Goal: Task Accomplishment & Management: Complete application form

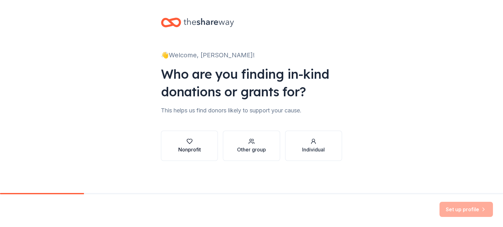
click at [175, 144] on button "Nonprofit" at bounding box center [189, 145] width 57 height 30
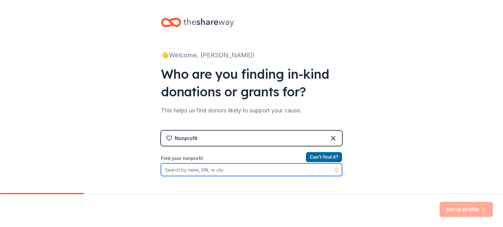
click at [191, 171] on input "Find your nonprofit" at bounding box center [251, 169] width 181 height 13
click at [196, 170] on input "Find your nonprofit" at bounding box center [251, 169] width 181 height 13
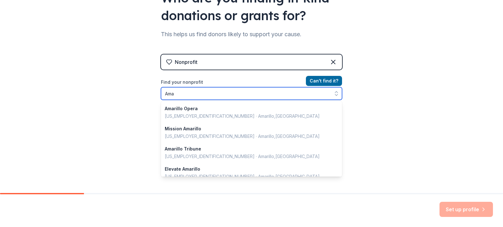
type input "Am"
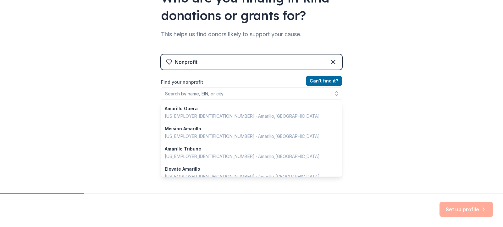
scroll to position [66, 0]
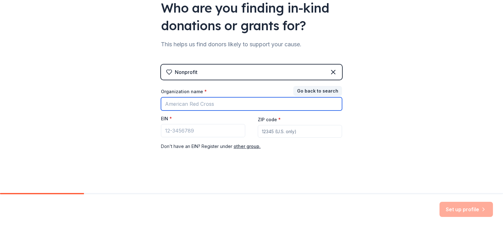
click at [207, 106] on input "Organization name *" at bounding box center [251, 103] width 181 height 13
type input "family support Services"
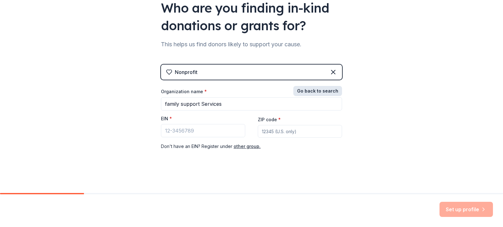
click at [330, 91] on button "Go back to search" at bounding box center [317, 91] width 49 height 10
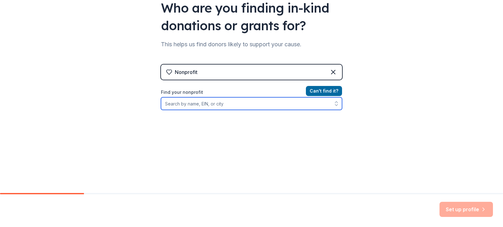
click at [202, 103] on input "Find your nonprofit" at bounding box center [251, 103] width 181 height 13
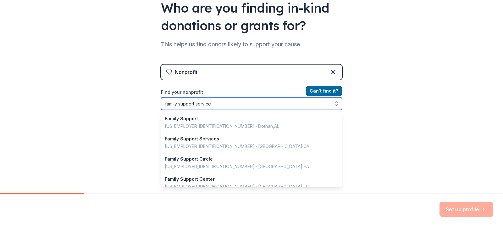
type input "family support services"
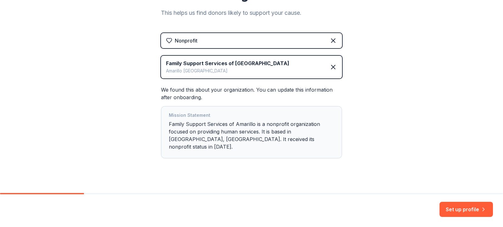
scroll to position [98, 0]
click at [473, 207] on button "Set up profile" at bounding box center [466, 209] width 53 height 15
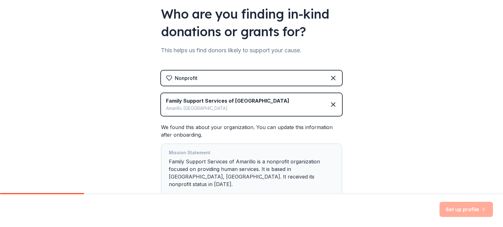
scroll to position [67, 0]
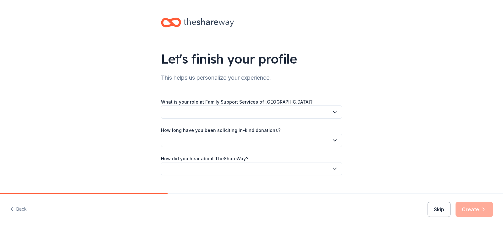
click at [193, 112] on button "button" at bounding box center [251, 111] width 181 height 13
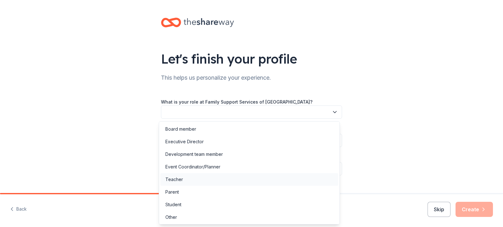
scroll to position [1, 0]
click at [209, 163] on div "Event Coordinator/Planner" at bounding box center [192, 166] width 55 height 8
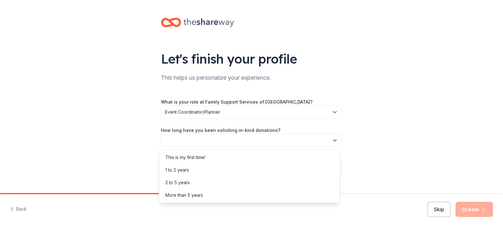
click at [205, 143] on button "button" at bounding box center [251, 140] width 181 height 13
click at [187, 158] on div "This is my first time!" at bounding box center [185, 157] width 40 height 8
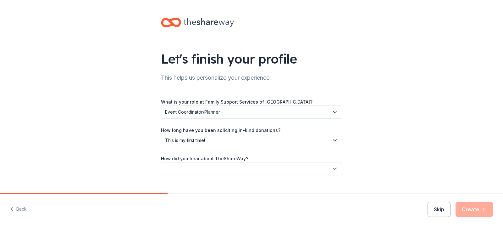
click at [209, 166] on button "button" at bounding box center [251, 168] width 181 height 13
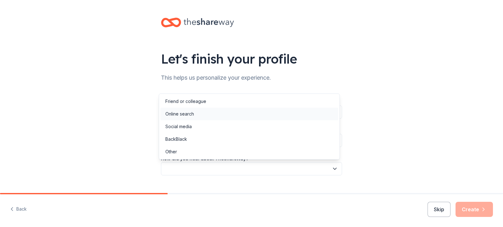
click at [191, 117] on div "Online search" at bounding box center [179, 114] width 29 height 8
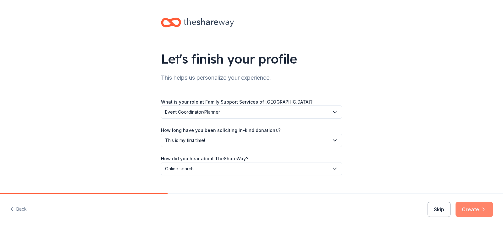
click at [484, 207] on icon "button" at bounding box center [483, 209] width 6 height 6
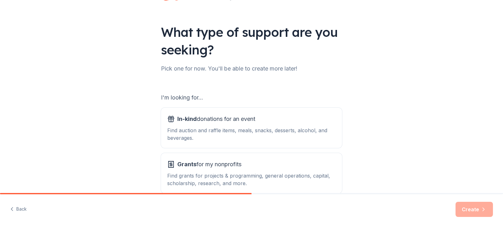
scroll to position [61, 0]
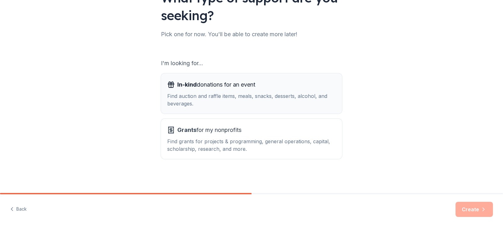
click at [233, 105] on div "Find auction and raffle items, meals, snacks, desserts, alcohol, and beverages." at bounding box center [251, 99] width 169 height 15
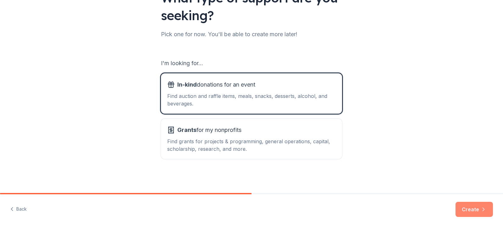
click at [459, 205] on button "Create" at bounding box center [474, 209] width 37 height 15
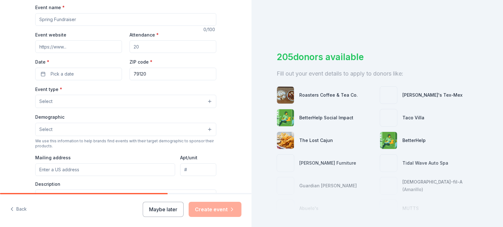
scroll to position [63, 0]
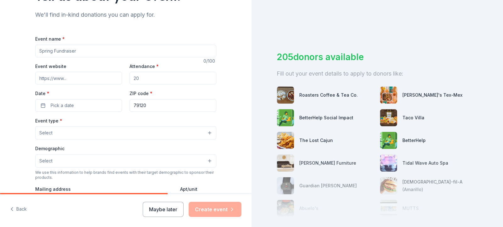
click at [99, 51] on input "Event name *" at bounding box center [125, 51] width 181 height 13
type input "Self Care Domestic Violence Support Group"
click at [105, 79] on input "Event website" at bounding box center [78, 78] width 87 height 13
paste input "[URL][DOMAIN_NAME]"
type input "[URL][DOMAIN_NAME]"
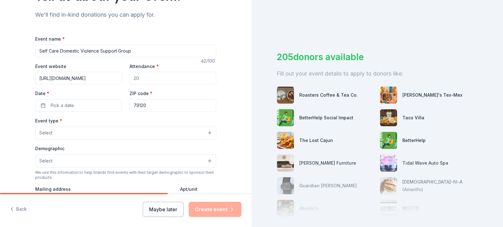
click at [147, 77] on input "Attendance *" at bounding box center [173, 78] width 87 height 13
type input "20"
click at [57, 105] on span "Pick a date" at bounding box center [62, 106] width 23 height 8
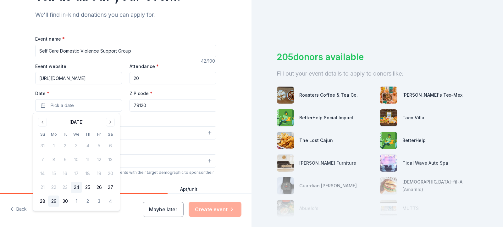
click at [50, 201] on button "29" at bounding box center [53, 200] width 11 height 11
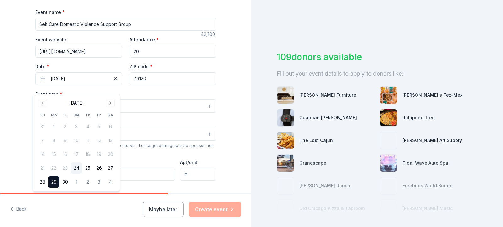
scroll to position [126, 0]
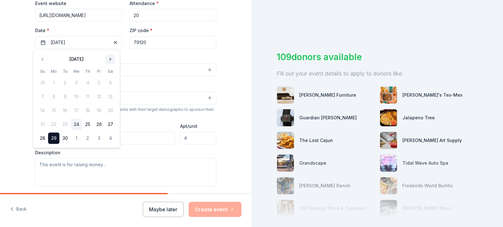
click at [110, 58] on button "Go to next month" at bounding box center [110, 59] width 9 height 9
click at [55, 123] on button "20" at bounding box center [53, 124] width 11 height 11
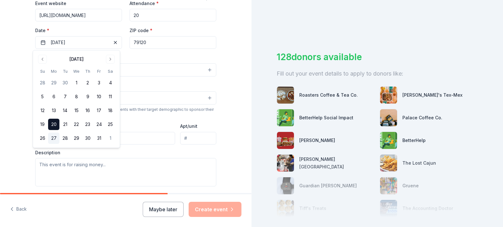
click at [52, 135] on button "27" at bounding box center [53, 137] width 11 height 11
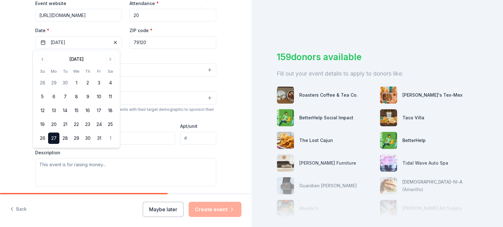
click at [234, 95] on div "Tell us about your event. We'll find in-kind donations you can apply for. Event…" at bounding box center [126, 83] width 252 height 418
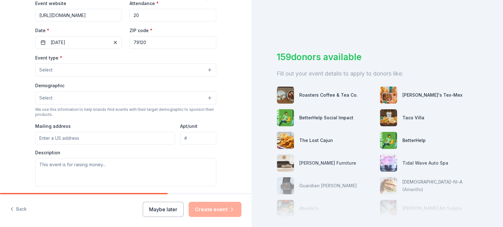
click at [147, 41] on input "79120" at bounding box center [173, 42] width 87 height 13
type input "79106"
click at [79, 69] on button "Select" at bounding box center [125, 69] width 181 height 13
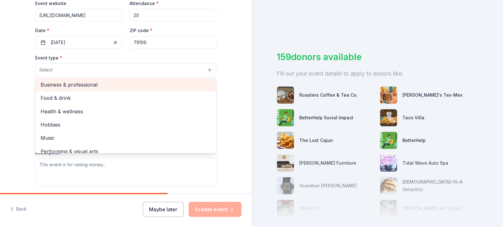
scroll to position [21, 0]
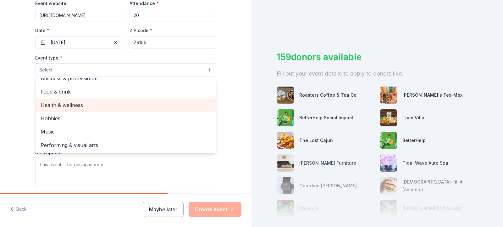
click at [83, 101] on span "Health & wellness" at bounding box center [126, 105] width 170 height 8
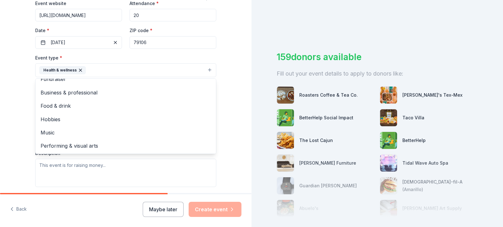
click at [20, 73] on div "Tell us about your event. We'll find in-kind donations you can apply for. Event…" at bounding box center [126, 83] width 252 height 419
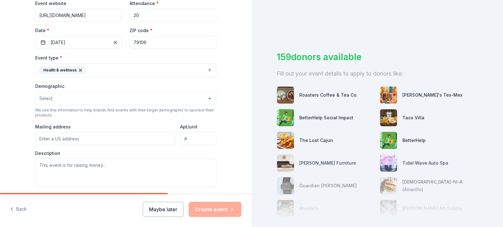
click at [61, 96] on button "Select" at bounding box center [125, 98] width 181 height 13
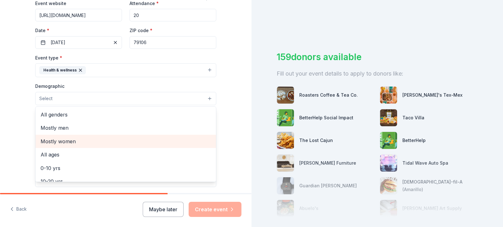
click at [69, 142] on span "Mostly women" at bounding box center [126, 141] width 170 height 8
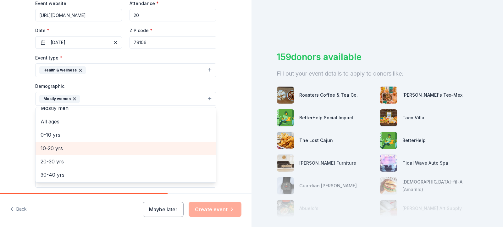
scroll to position [31, 0]
click at [71, 151] on span "20-30 yrs" at bounding box center [126, 150] width 170 height 8
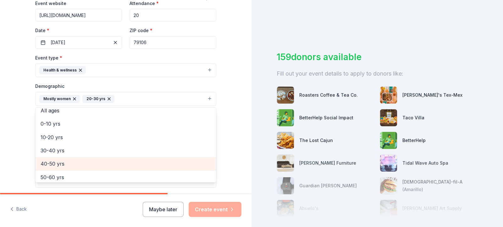
click at [59, 162] on span "40-50 yrs" at bounding box center [126, 163] width 170 height 8
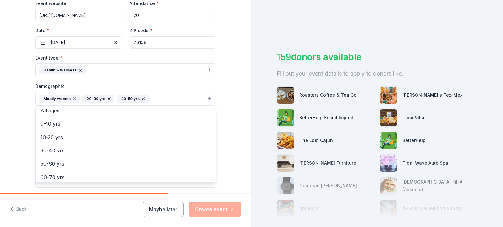
click at [240, 79] on div "Tell us about your event. We'll find in-kind donations you can apply for. Event…" at bounding box center [126, 84] width 252 height 420
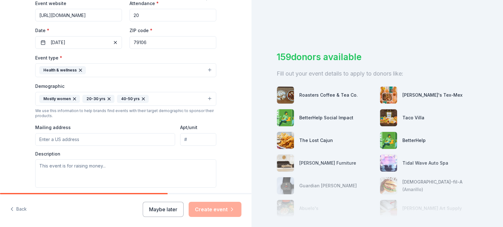
click at [101, 140] on input "Mailing address" at bounding box center [105, 139] width 140 height 13
type input "[STREET_ADDRESS]"
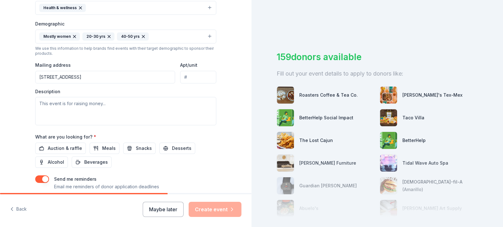
scroll to position [189, 0]
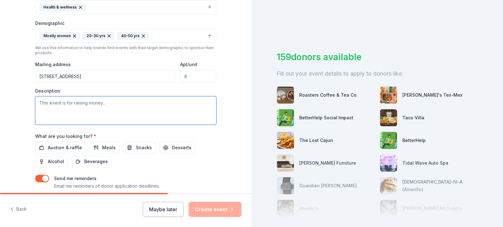
click at [118, 105] on textarea at bounding box center [125, 110] width 181 height 28
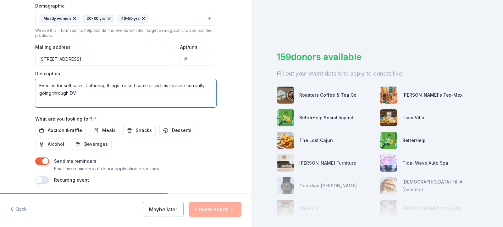
scroll to position [220, 0]
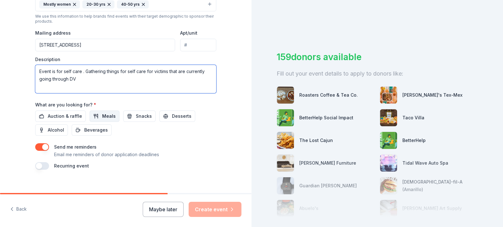
type textarea "Event is for self care . Gathering things for self care for victims that are cu…"
click at [107, 117] on span "Meals" at bounding box center [109, 116] width 14 height 8
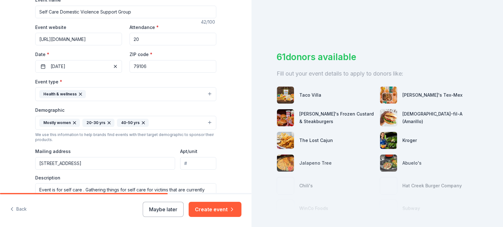
scroll to position [94, 0]
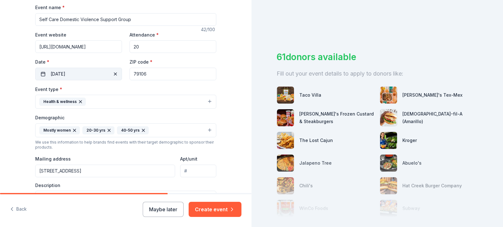
click at [48, 72] on button "[DATE]" at bounding box center [78, 74] width 87 height 13
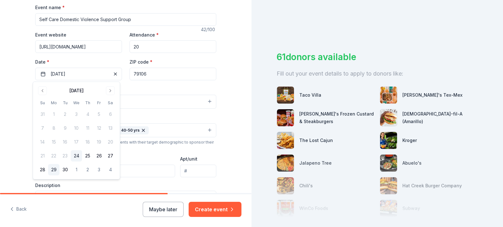
click at [54, 169] on button "29" at bounding box center [53, 169] width 11 height 11
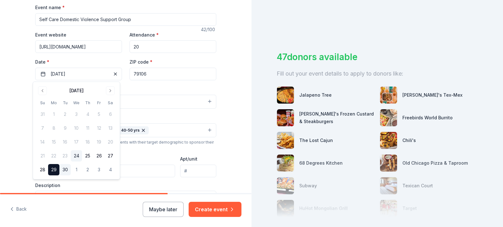
click at [62, 169] on button "30" at bounding box center [64, 169] width 11 height 11
click at [235, 74] on div "Tell us about your event. We'll find in-kind donations you can apply for. Event…" at bounding box center [126, 116] width 252 height 420
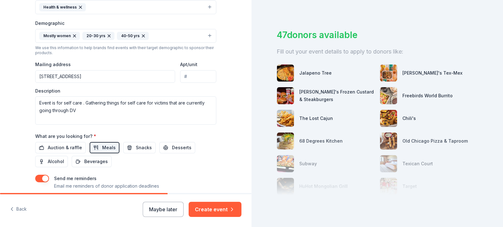
scroll to position [31, 0]
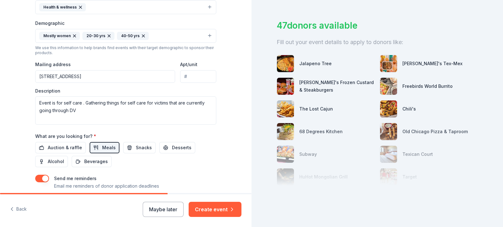
click at [383, 108] on img at bounding box center [388, 108] width 17 height 17
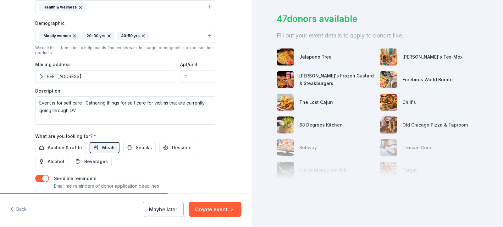
scroll to position [227, 0]
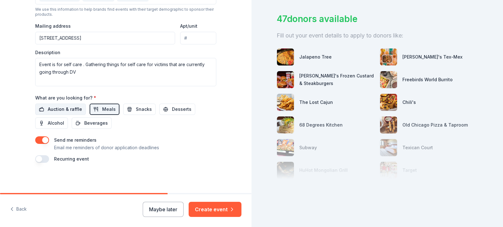
click at [70, 109] on span "Auction & raffle" at bounding box center [65, 109] width 34 height 8
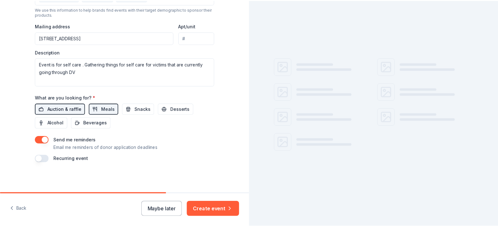
scroll to position [0, 0]
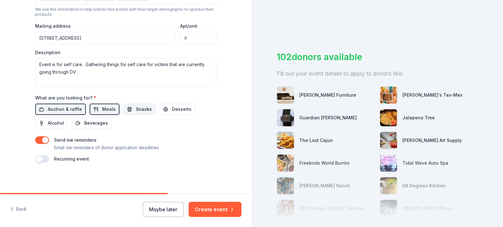
click at [126, 108] on button "Snacks" at bounding box center [139, 108] width 32 height 11
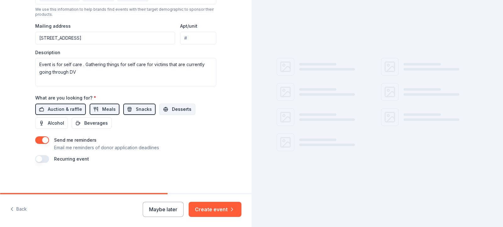
click at [181, 108] on span "Desserts" at bounding box center [181, 109] width 19 height 8
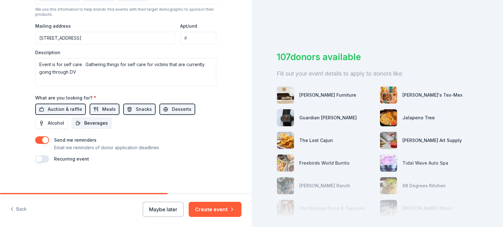
click at [96, 123] on span "Beverages" at bounding box center [96, 123] width 24 height 8
click at [227, 210] on button "Create event" at bounding box center [215, 209] width 53 height 15
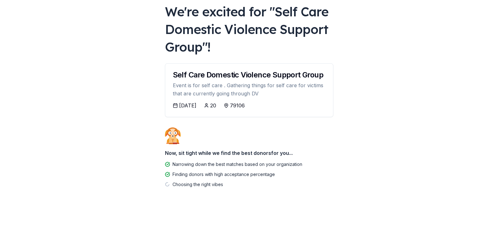
scroll to position [40, 0]
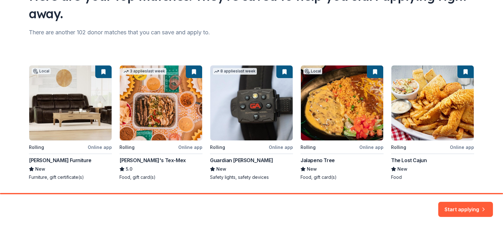
scroll to position [80, 0]
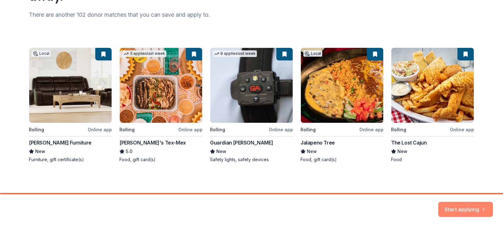
click at [469, 206] on button "Start applying" at bounding box center [465, 205] width 55 height 15
click at [167, 97] on div "Local Rolling Online app [PERSON_NAME] Furniture New Furniture, gift certificat…" at bounding box center [251, 104] width 445 height 115
click at [453, 212] on div "Start applying" at bounding box center [465, 209] width 55 height 15
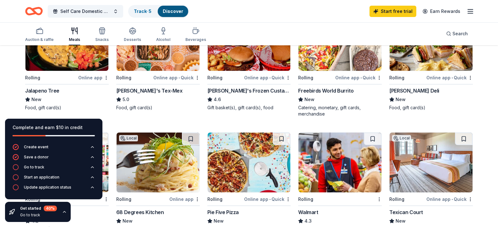
scroll to position [63, 0]
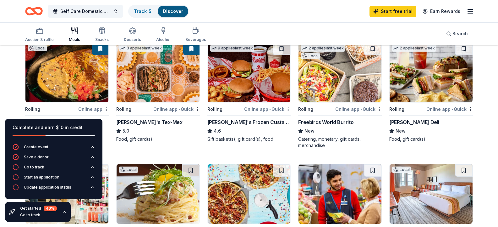
click at [168, 96] on img at bounding box center [158, 72] width 83 height 60
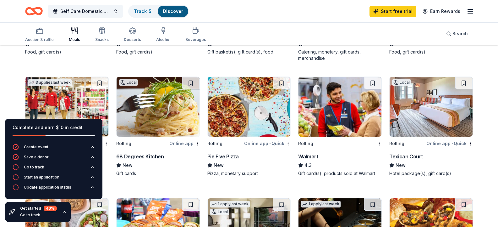
scroll to position [157, 0]
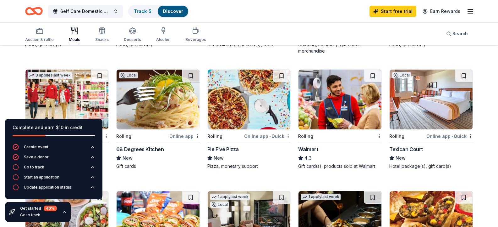
click at [328, 129] on img at bounding box center [340, 99] width 83 height 60
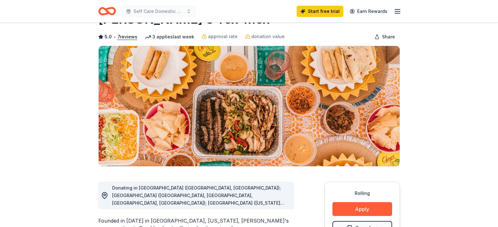
scroll to position [126, 0]
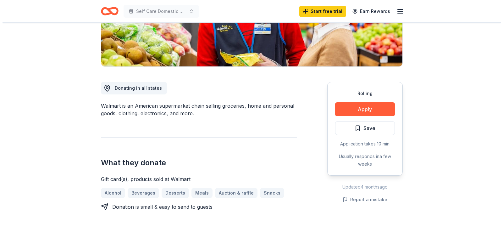
scroll to position [126, 0]
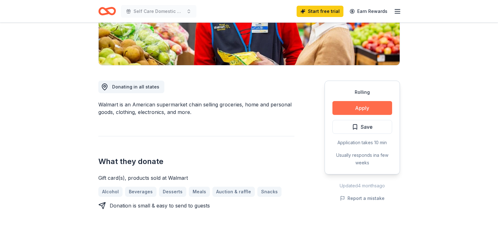
click at [353, 108] on button "Apply" at bounding box center [363, 108] width 60 height 14
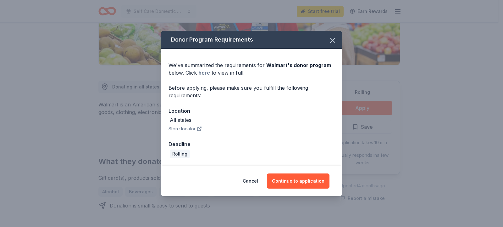
click at [205, 71] on link "here" at bounding box center [204, 73] width 12 height 8
click at [302, 182] on button "Continue to application" at bounding box center [298, 180] width 63 height 15
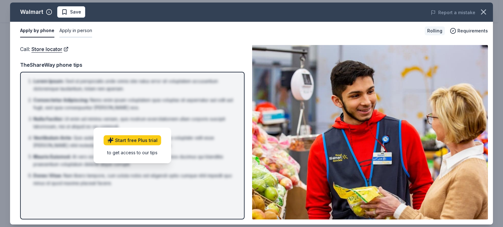
click at [86, 31] on button "Apply in person" at bounding box center [75, 30] width 33 height 13
